Goal: Task Accomplishment & Management: Manage account settings

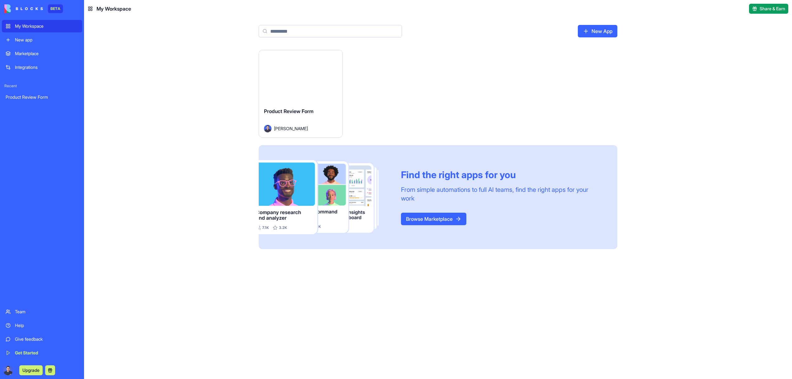
click at [298, 88] on div "Launch" at bounding box center [300, 76] width 83 height 52
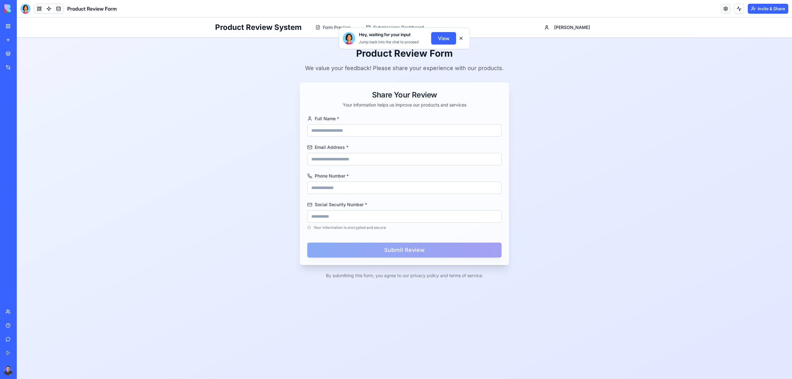
click at [461, 40] on button at bounding box center [461, 38] width 10 height 10
click at [388, 30] on link "Submissions Dashboard" at bounding box center [395, 27] width 66 height 11
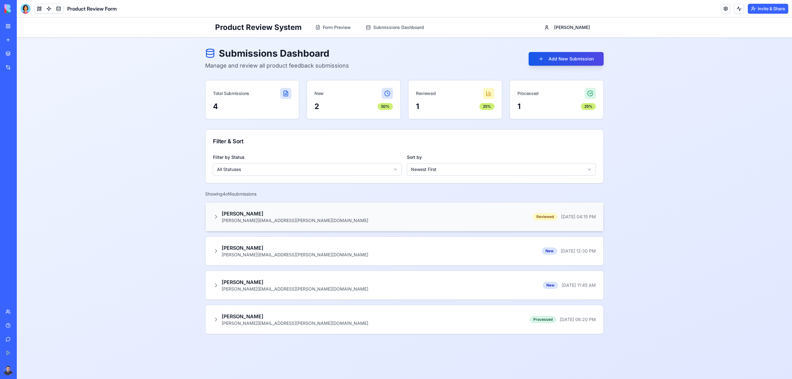
click at [331, 216] on div "[PERSON_NAME] [PERSON_NAME][EMAIL_ADDRESS][PERSON_NAME][DOMAIN_NAME] Reviewed […" at bounding box center [404, 217] width 383 height 14
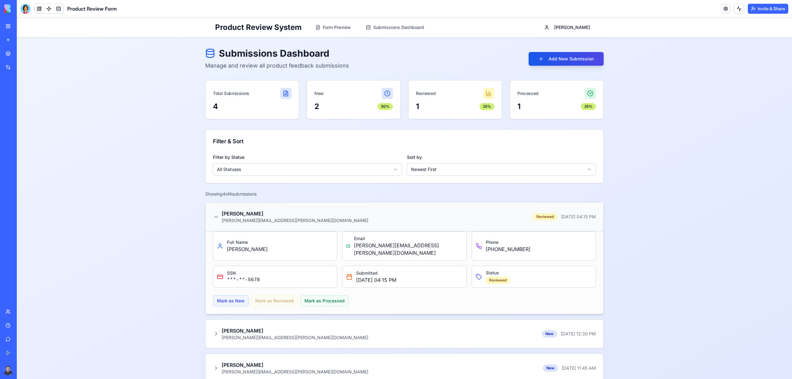
click at [331, 216] on div "[PERSON_NAME] [PERSON_NAME][EMAIL_ADDRESS][PERSON_NAME][DOMAIN_NAME] Reviewed […" at bounding box center [404, 217] width 383 height 14
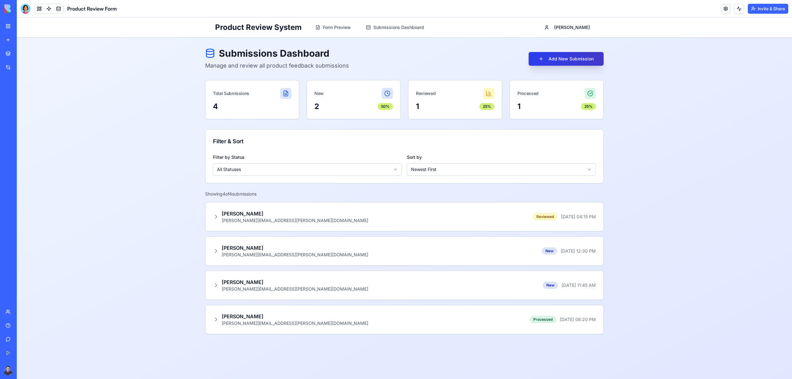
click at [565, 55] on button "Add New Submission" at bounding box center [565, 59] width 75 height 14
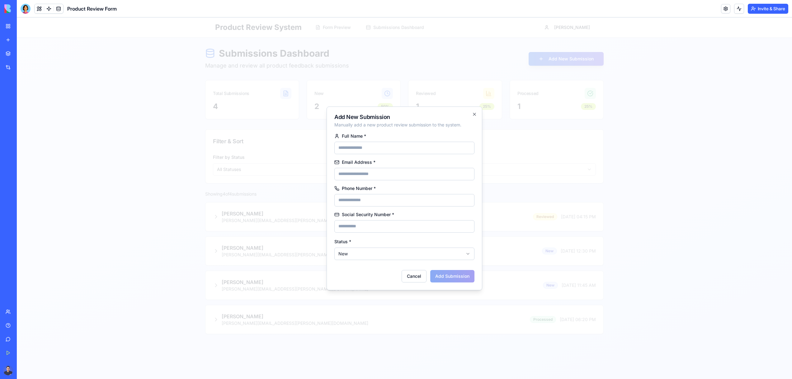
click at [556, 223] on div at bounding box center [404, 197] width 775 height 361
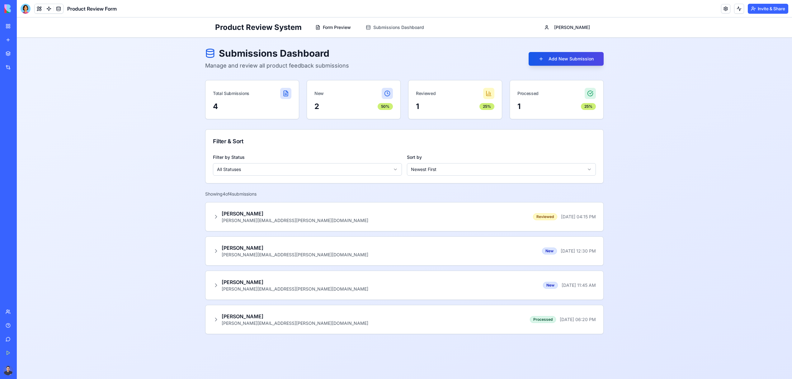
click at [333, 28] on span "Form Preview" at bounding box center [337, 27] width 28 height 6
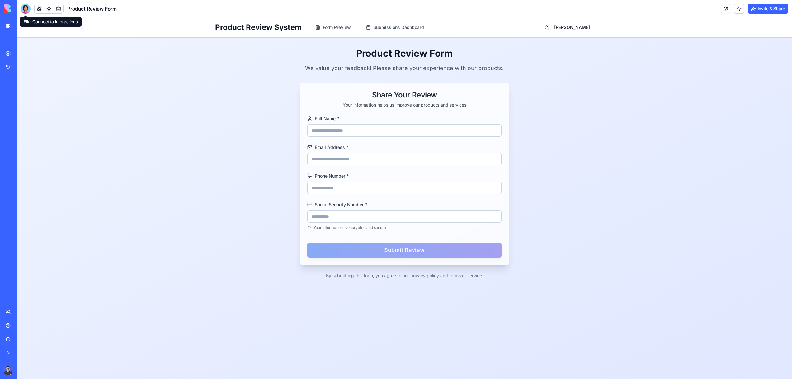
click at [26, 8] on div at bounding box center [26, 9] width 10 height 10
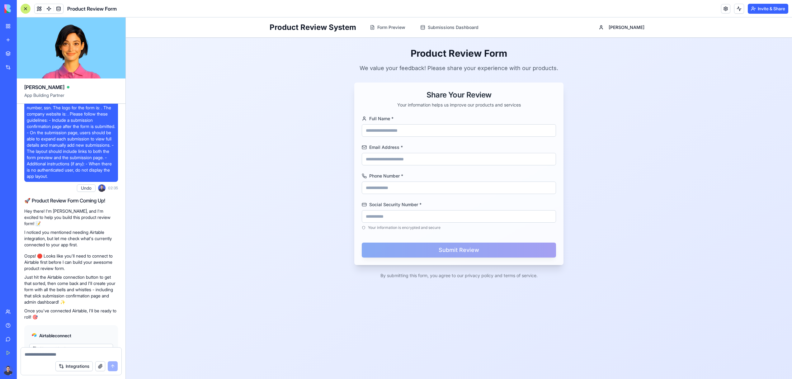
scroll to position [785, 0]
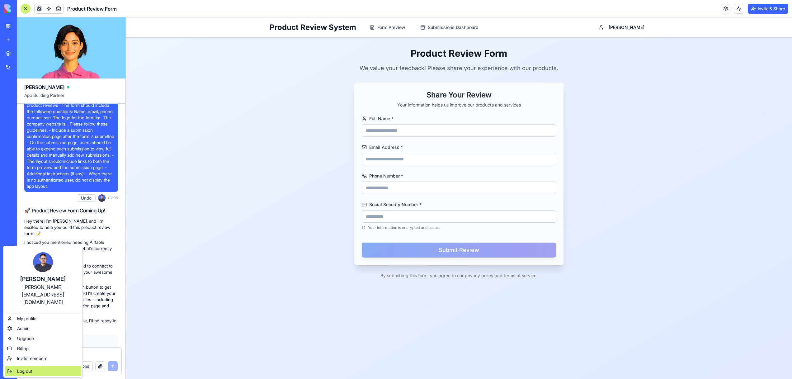
click at [20, 368] on span "Log out" at bounding box center [24, 371] width 15 height 6
